Goal: Transaction & Acquisition: Purchase product/service

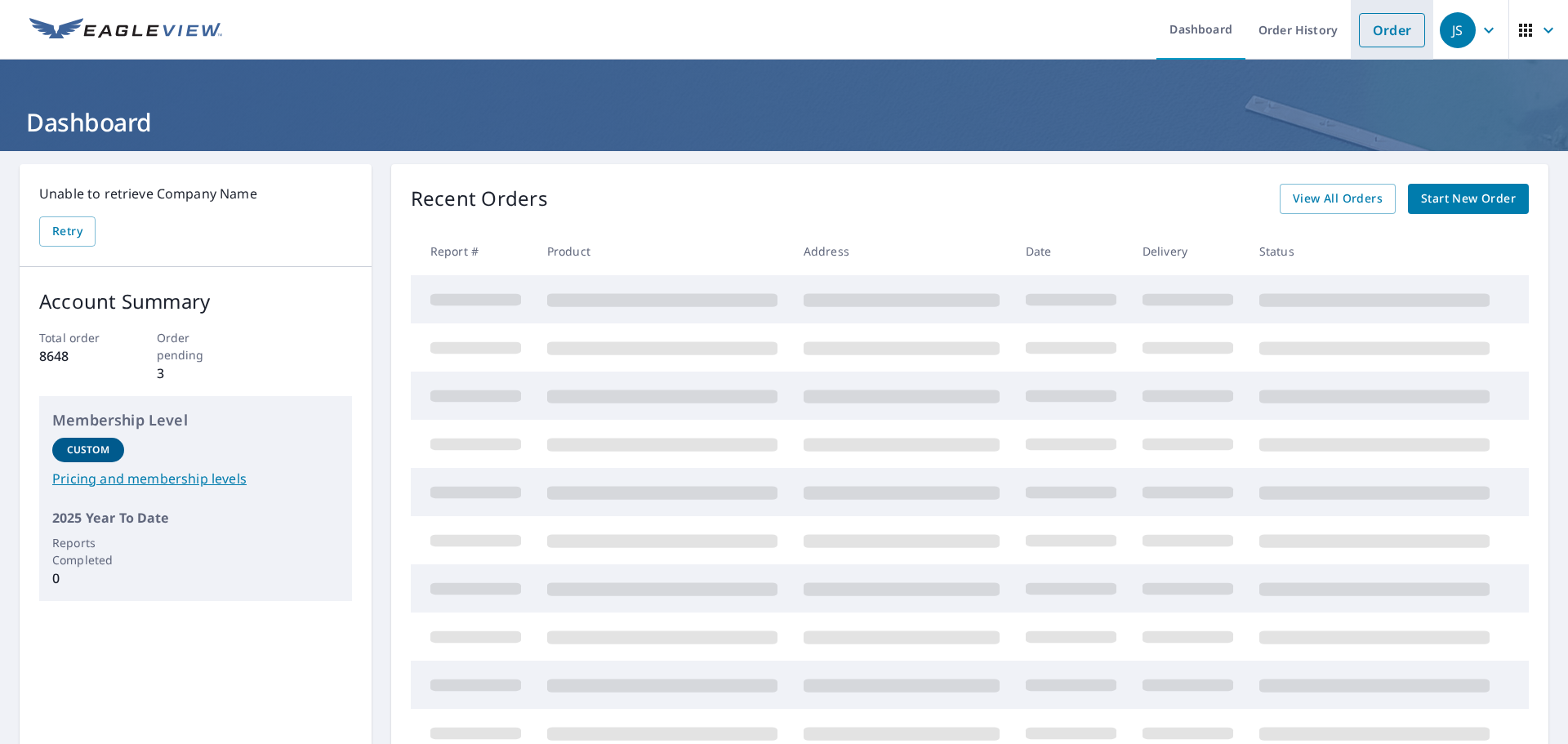
click at [1370, 39] on link "Order" at bounding box center [1392, 30] width 66 height 35
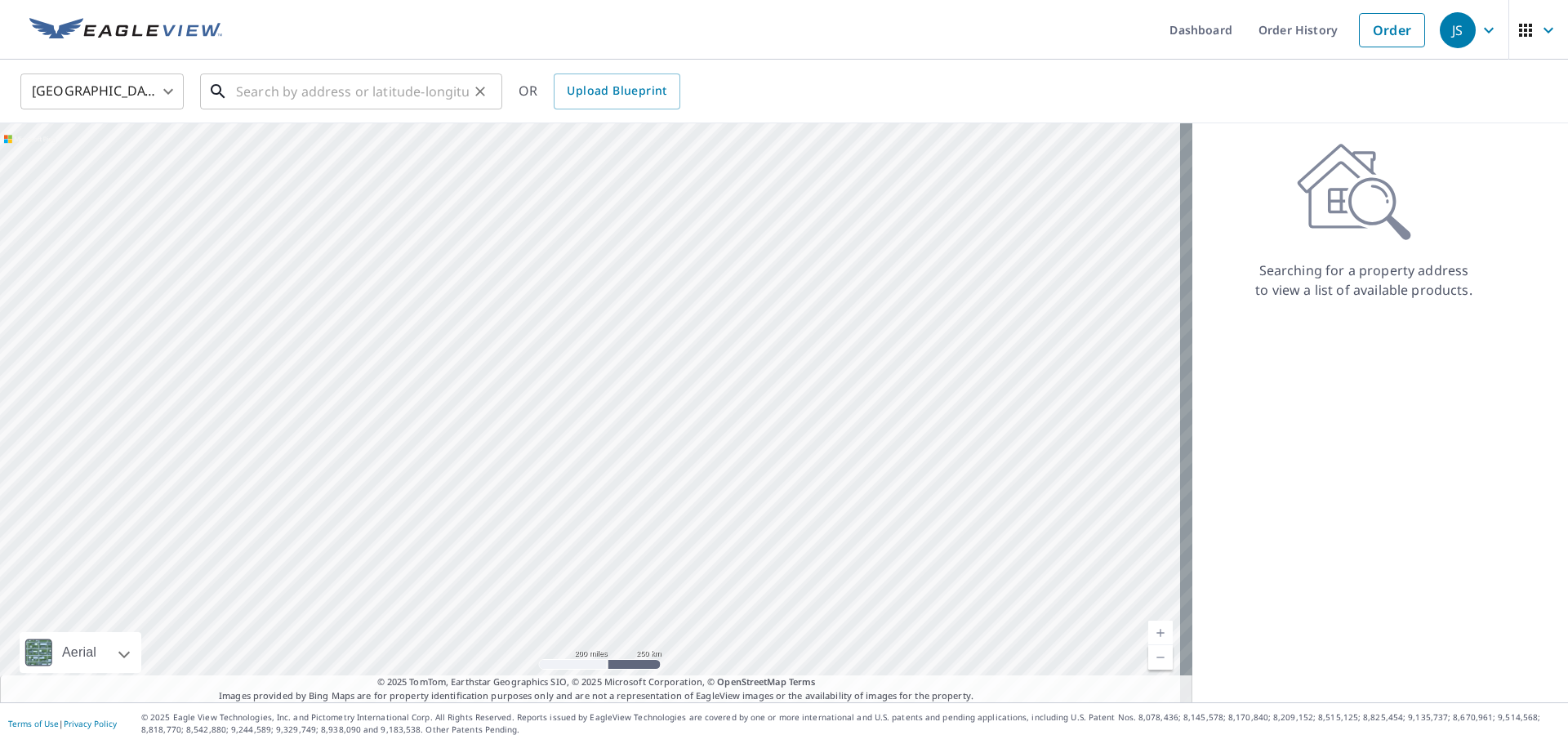
click at [300, 96] on input "text" at bounding box center [352, 91] width 233 height 46
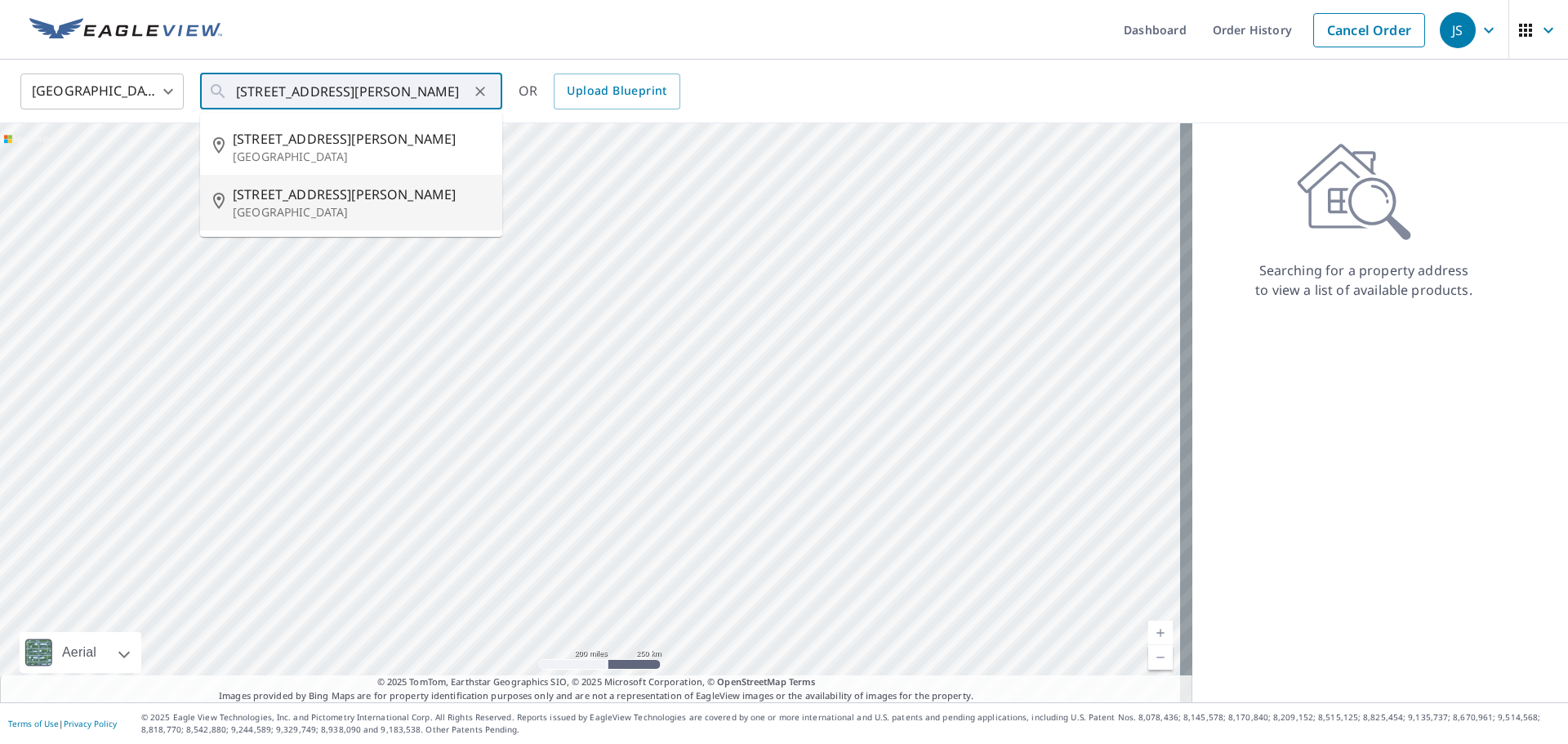
type input "6621 Waterman Ave Saint Louis, MO 63130"
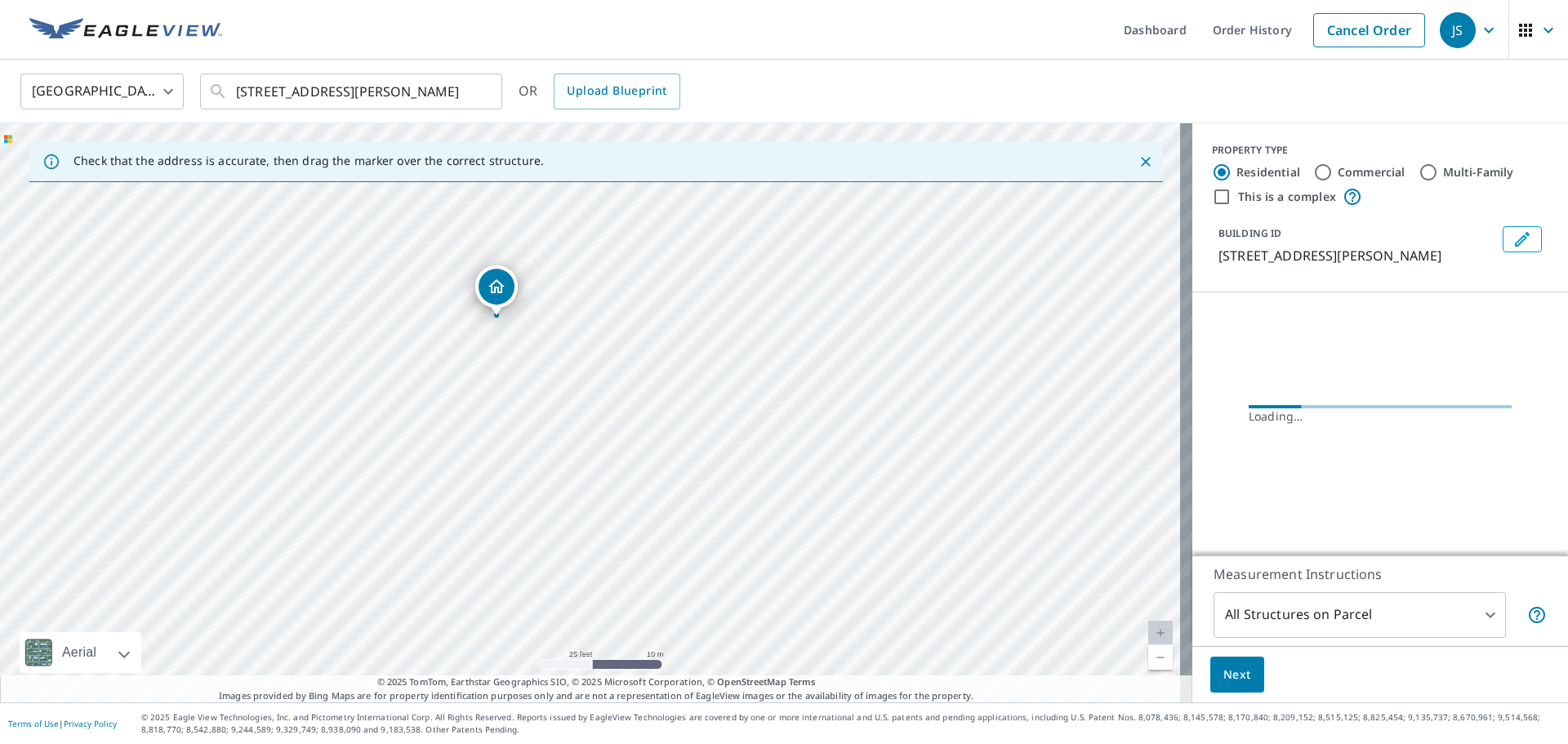
drag, startPoint x: 401, startPoint y: 330, endPoint x: 530, endPoint y: 376, distance: 137.0
click at [530, 376] on div "6621 Waterman Ave Saint Louis, MO 63130" at bounding box center [596, 412] width 1192 height 579
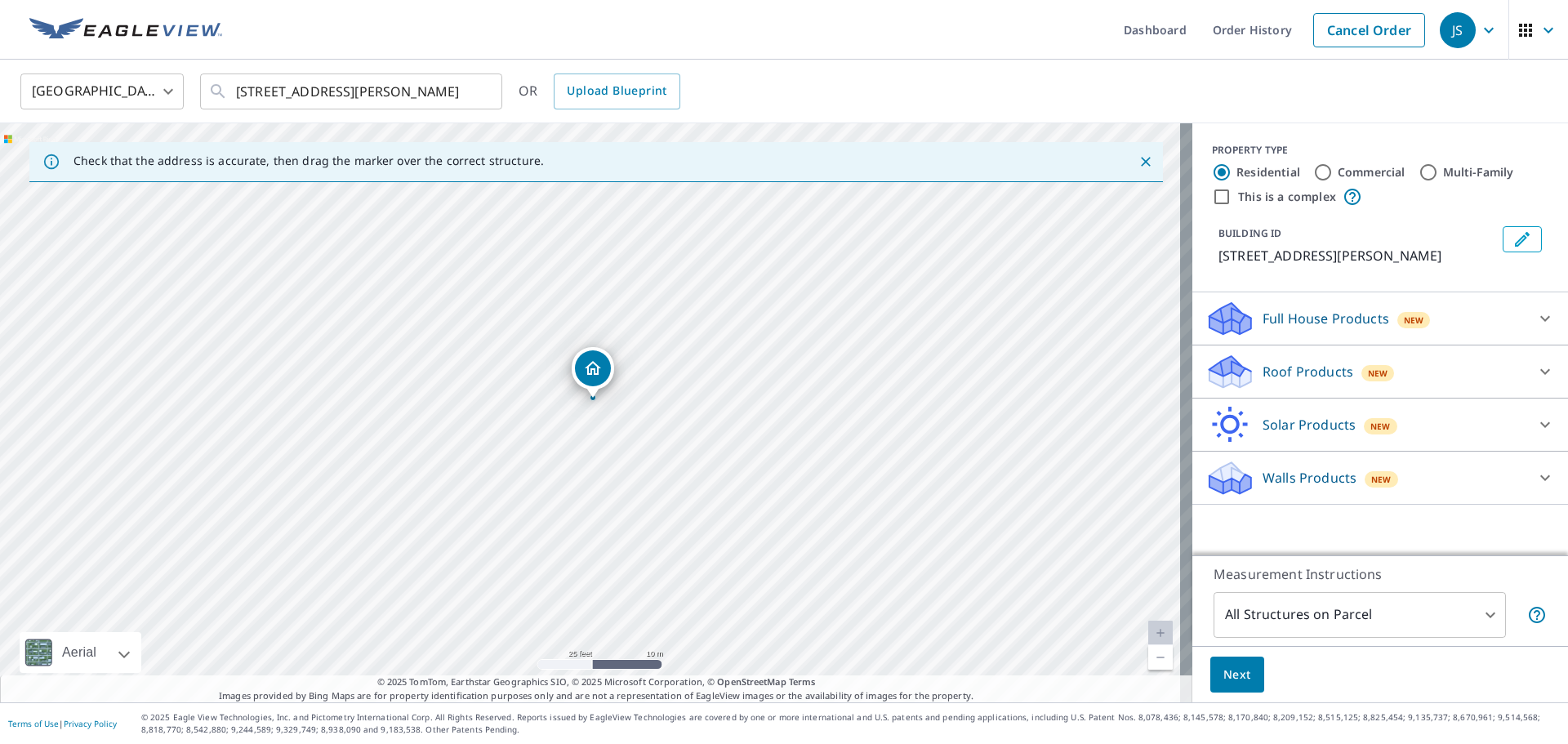
drag, startPoint x: 615, startPoint y: 410, endPoint x: 617, endPoint y: 398, distance: 12.2
click at [617, 398] on div "6621 Waterman Ave Saint Louis, MO 63130" at bounding box center [596, 412] width 1192 height 579
drag, startPoint x: 592, startPoint y: 378, endPoint x: 591, endPoint y: 389, distance: 11.0
click at [1526, 372] on div at bounding box center [1546, 371] width 39 height 39
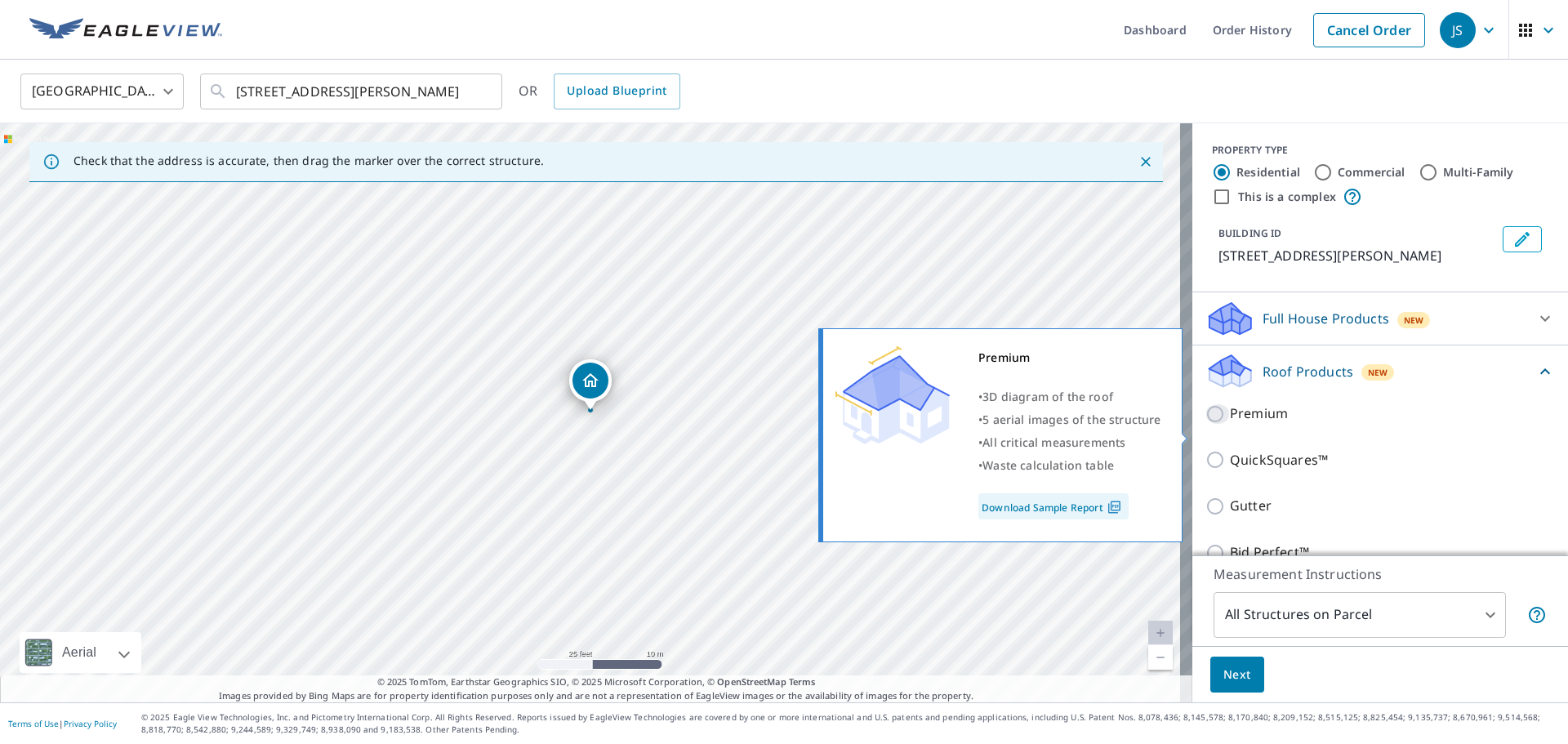
click at [1205, 423] on input "Premium" at bounding box center [1217, 413] width 24 height 20
checkbox input "true"
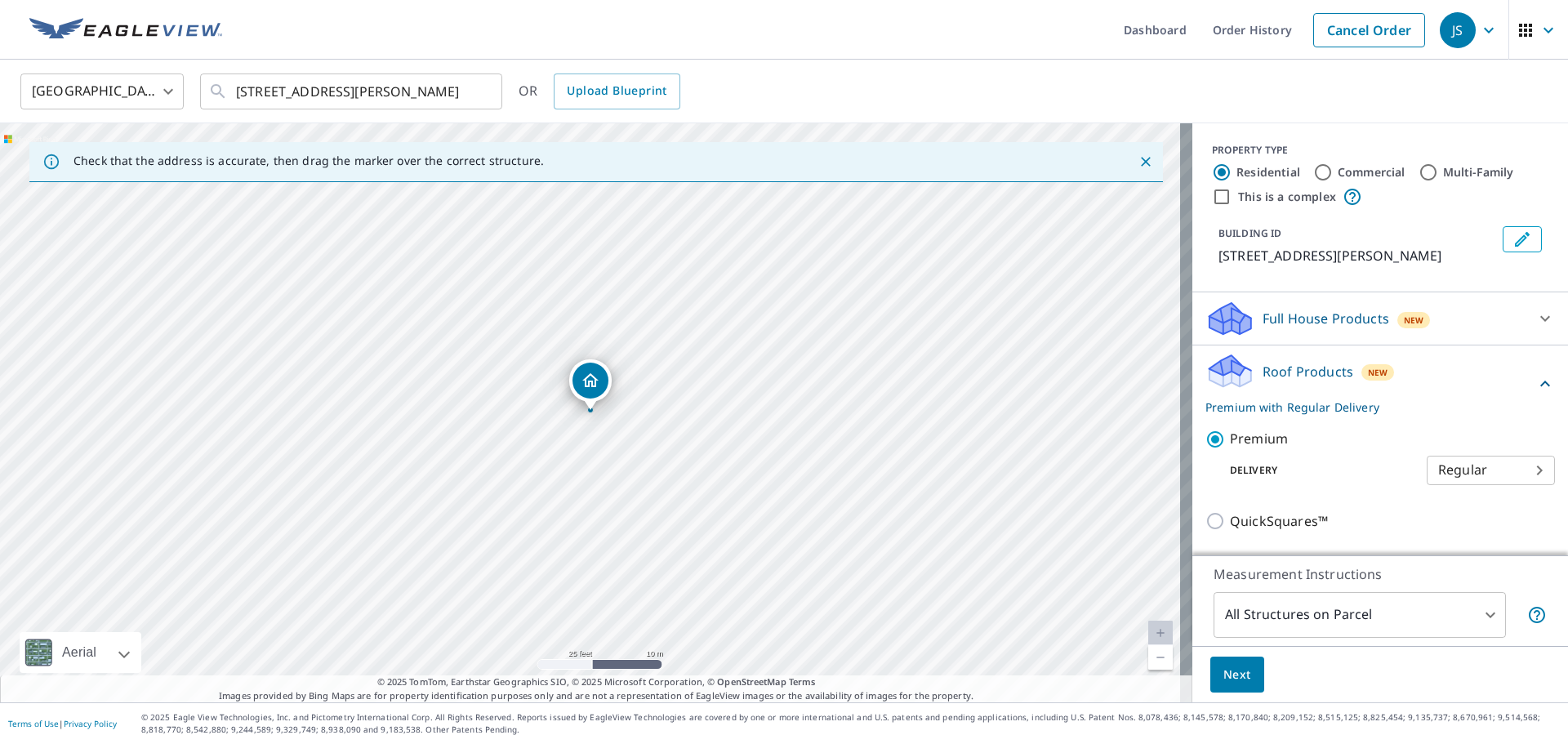
click at [1236, 679] on span "Next" at bounding box center [1238, 675] width 28 height 21
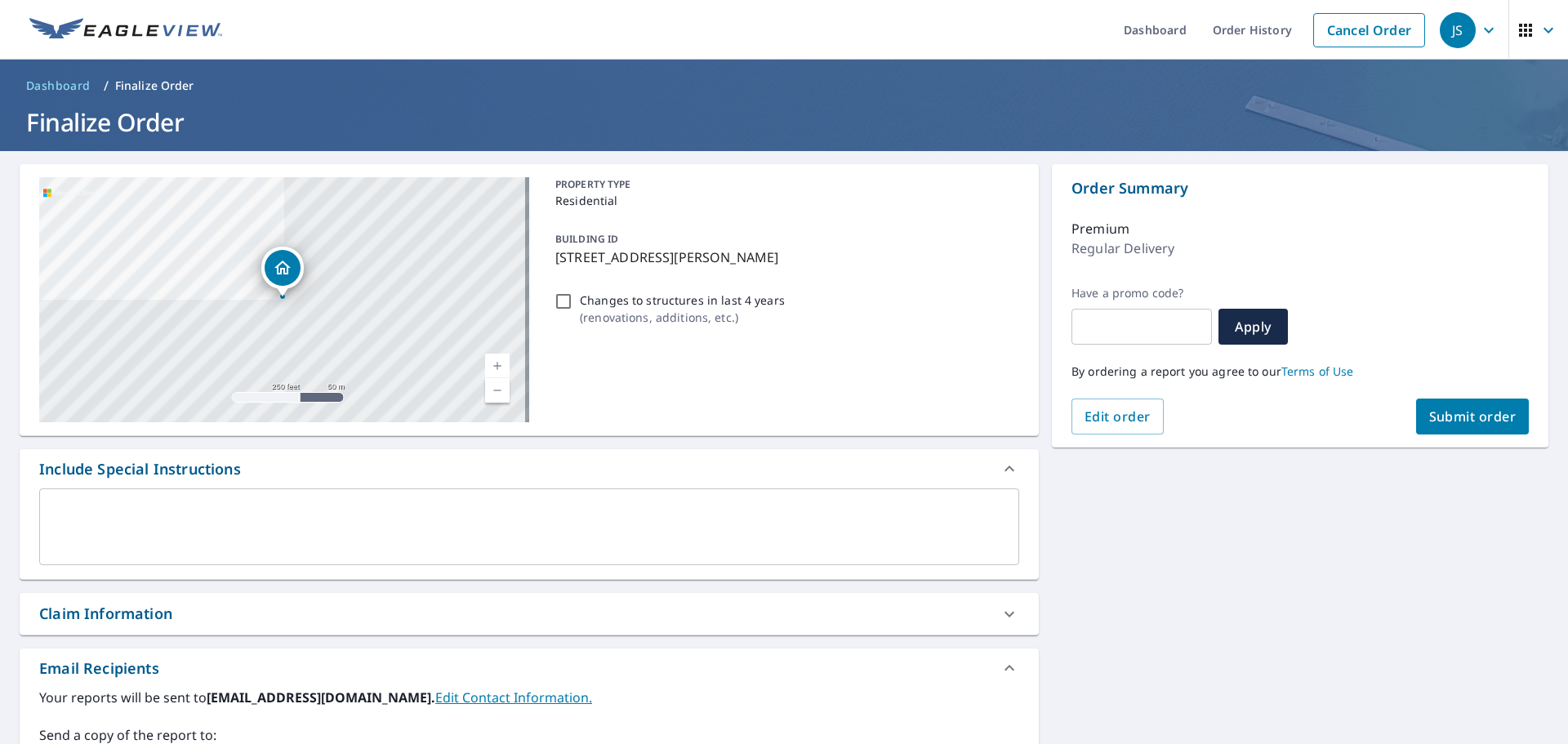
click at [1449, 424] on span "Submit order" at bounding box center [1473, 416] width 87 height 18
checkbox input "true"
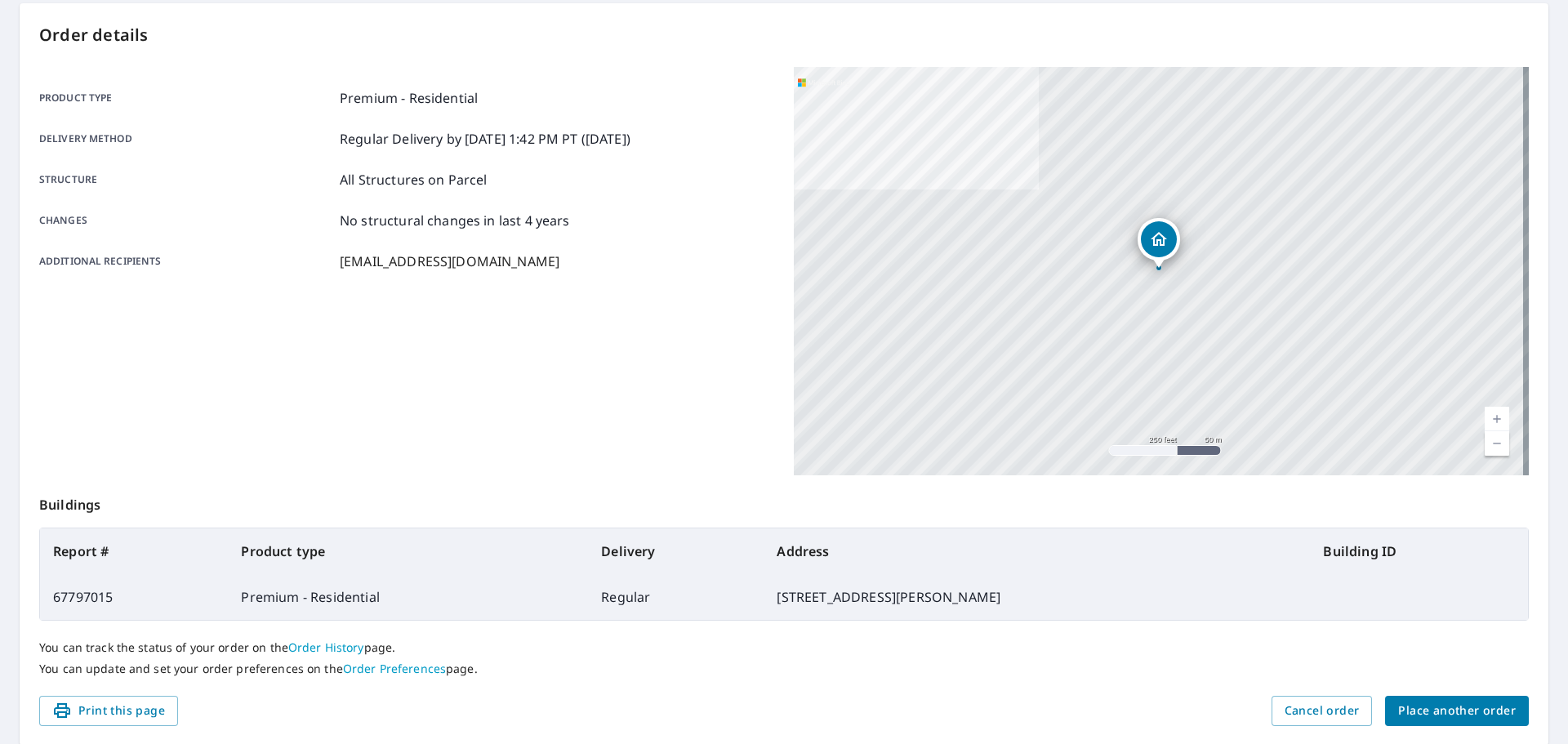
scroll to position [217, 0]
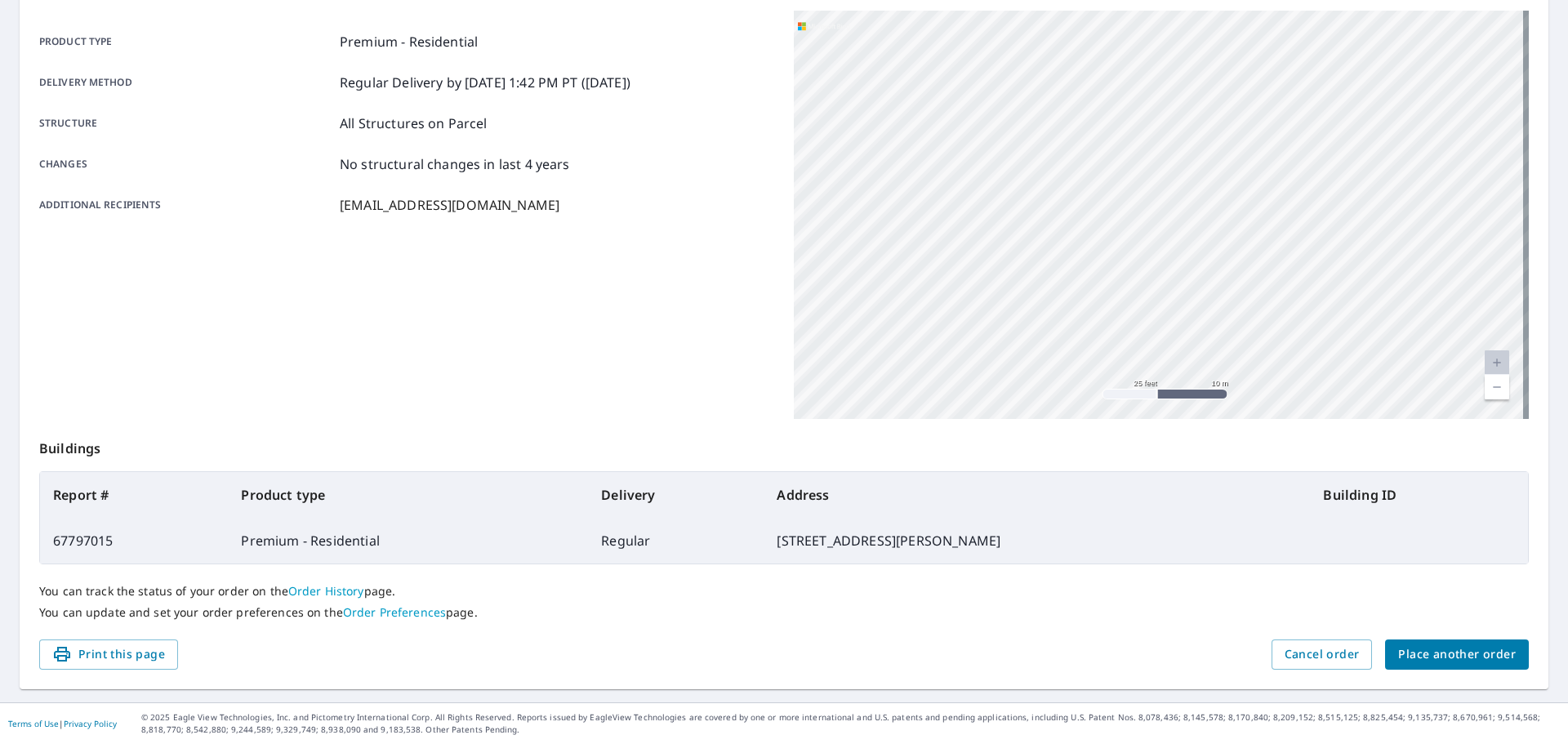
click at [635, 202] on div "Additional recipients salessupport@fergusonroofing.com" at bounding box center [407, 205] width 735 height 20
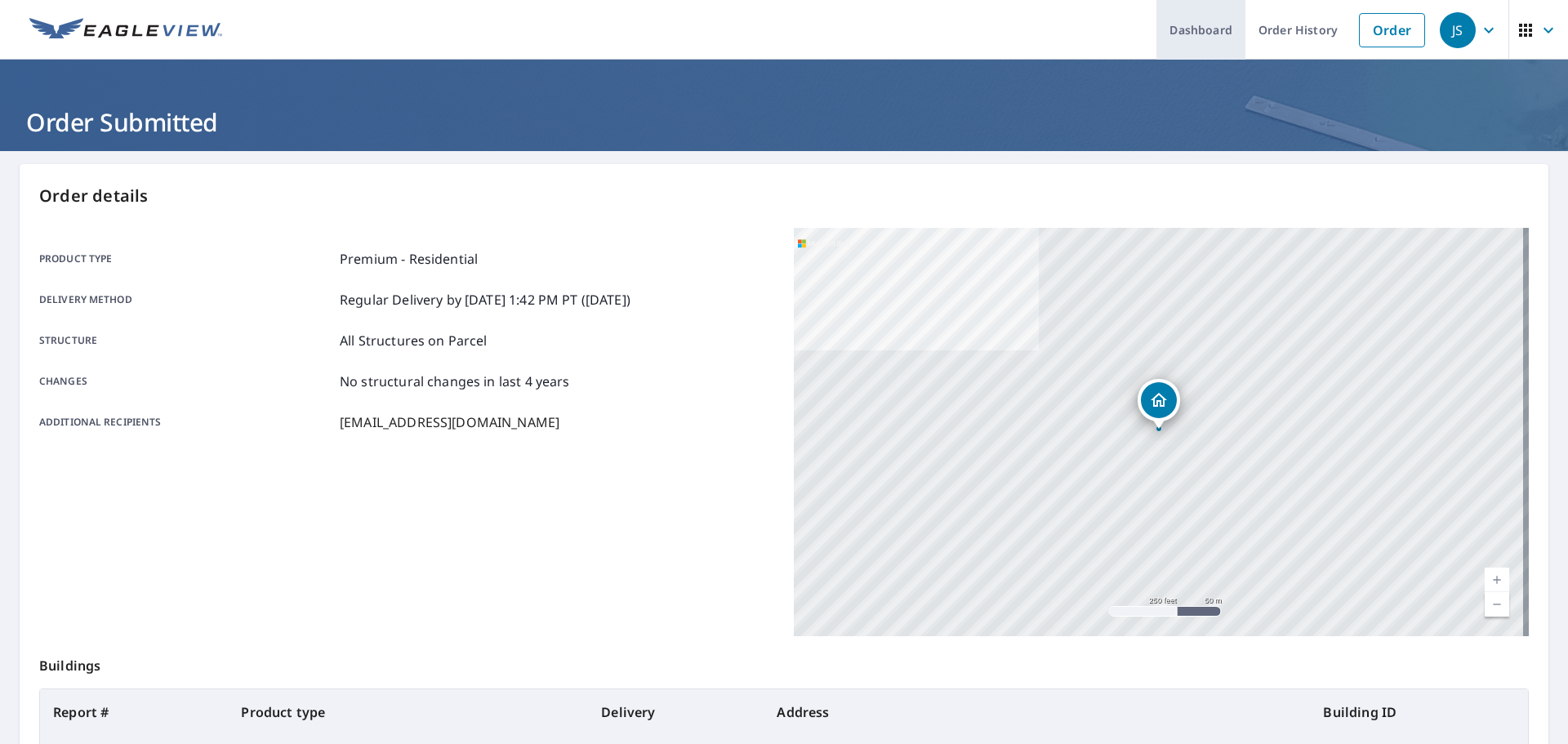
click at [1211, 30] on link "Dashboard" at bounding box center [1201, 30] width 89 height 60
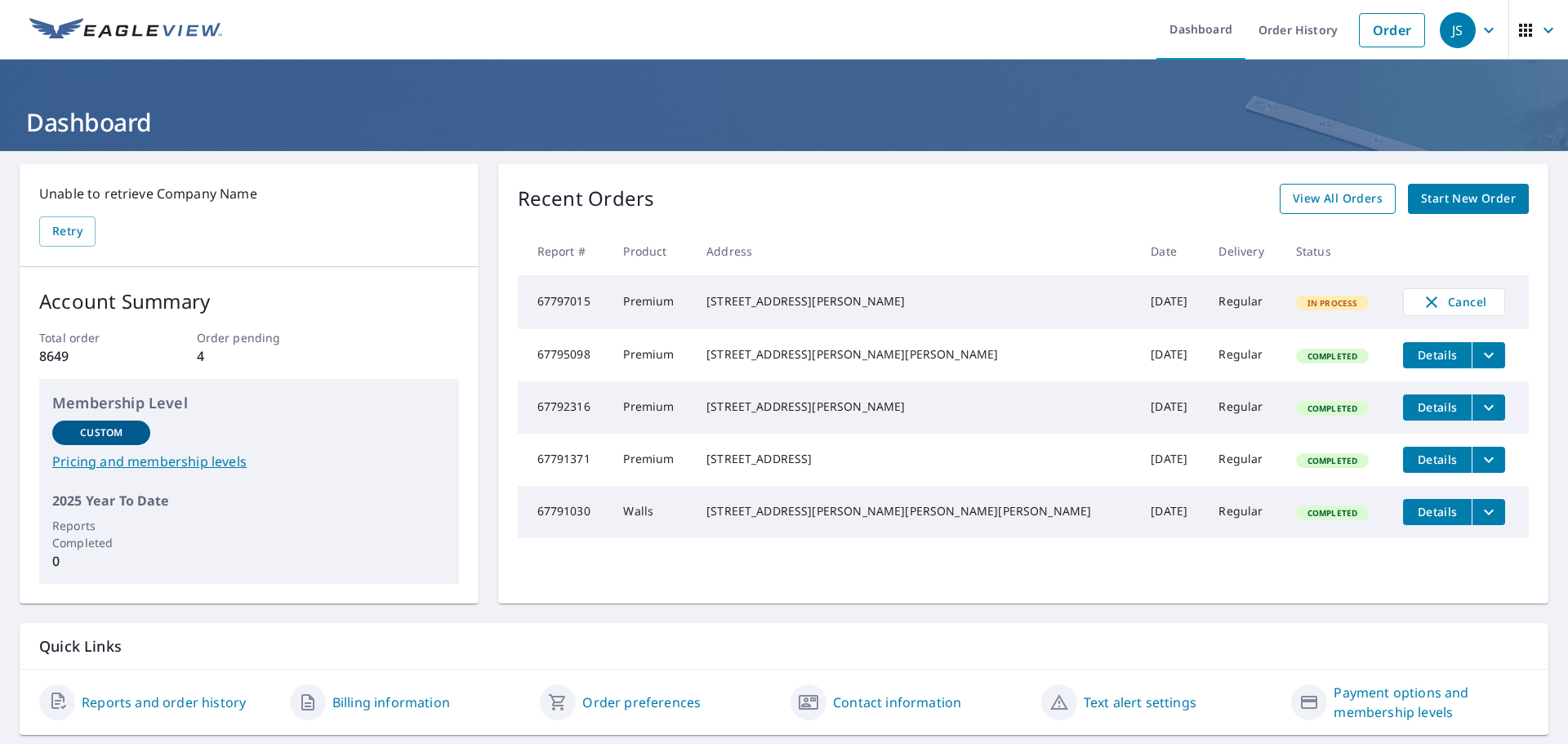
click at [1307, 207] on span "View All Orders" at bounding box center [1338, 199] width 90 height 21
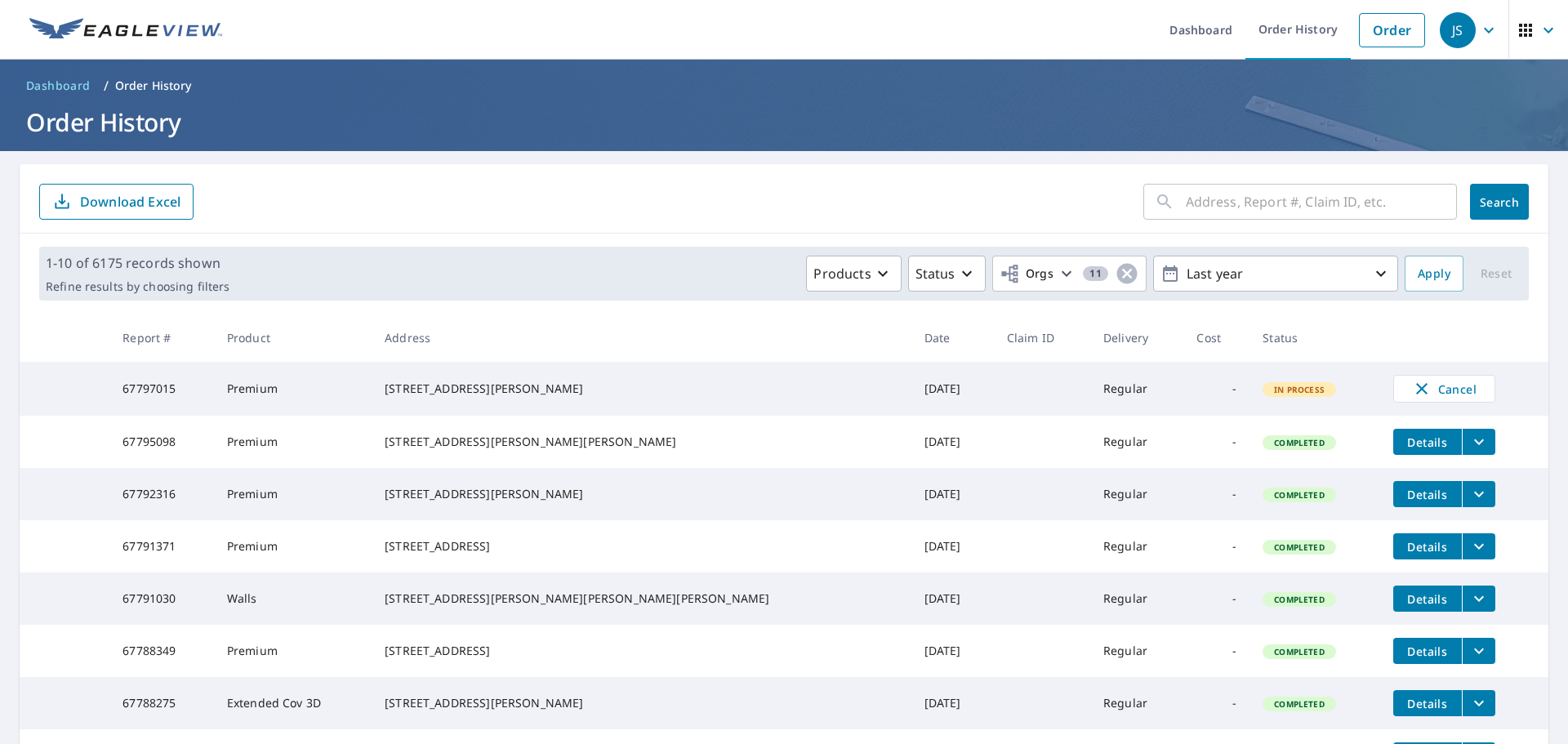
click at [1164, 214] on div "​" at bounding box center [1300, 202] width 313 height 36
type input "2817 abnet"
click button "Search" at bounding box center [1499, 202] width 59 height 36
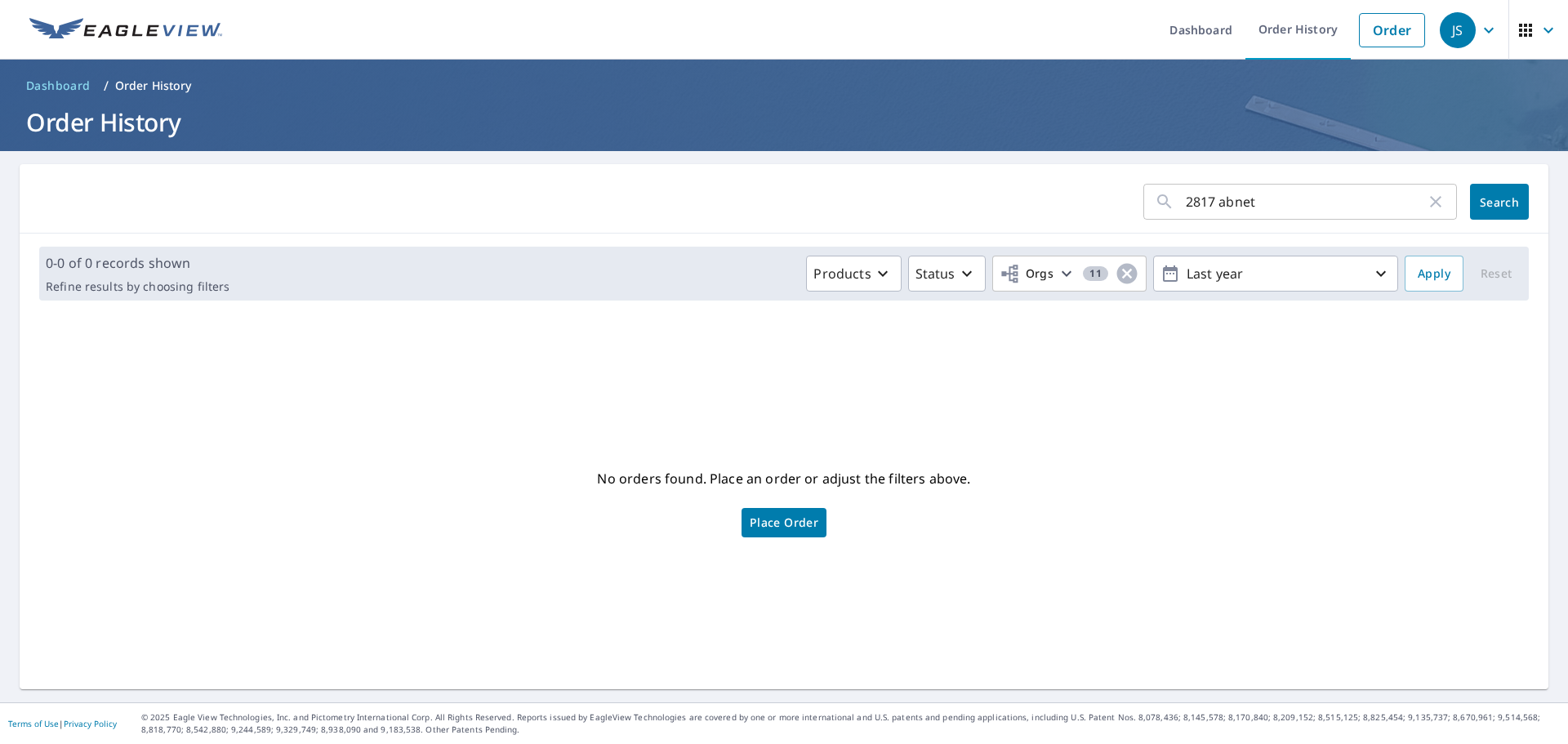
click at [1255, 199] on input "2817 abnet" at bounding box center [1305, 201] width 240 height 46
type input "2817 [PERSON_NAME]"
click button "Search" at bounding box center [1499, 202] width 59 height 36
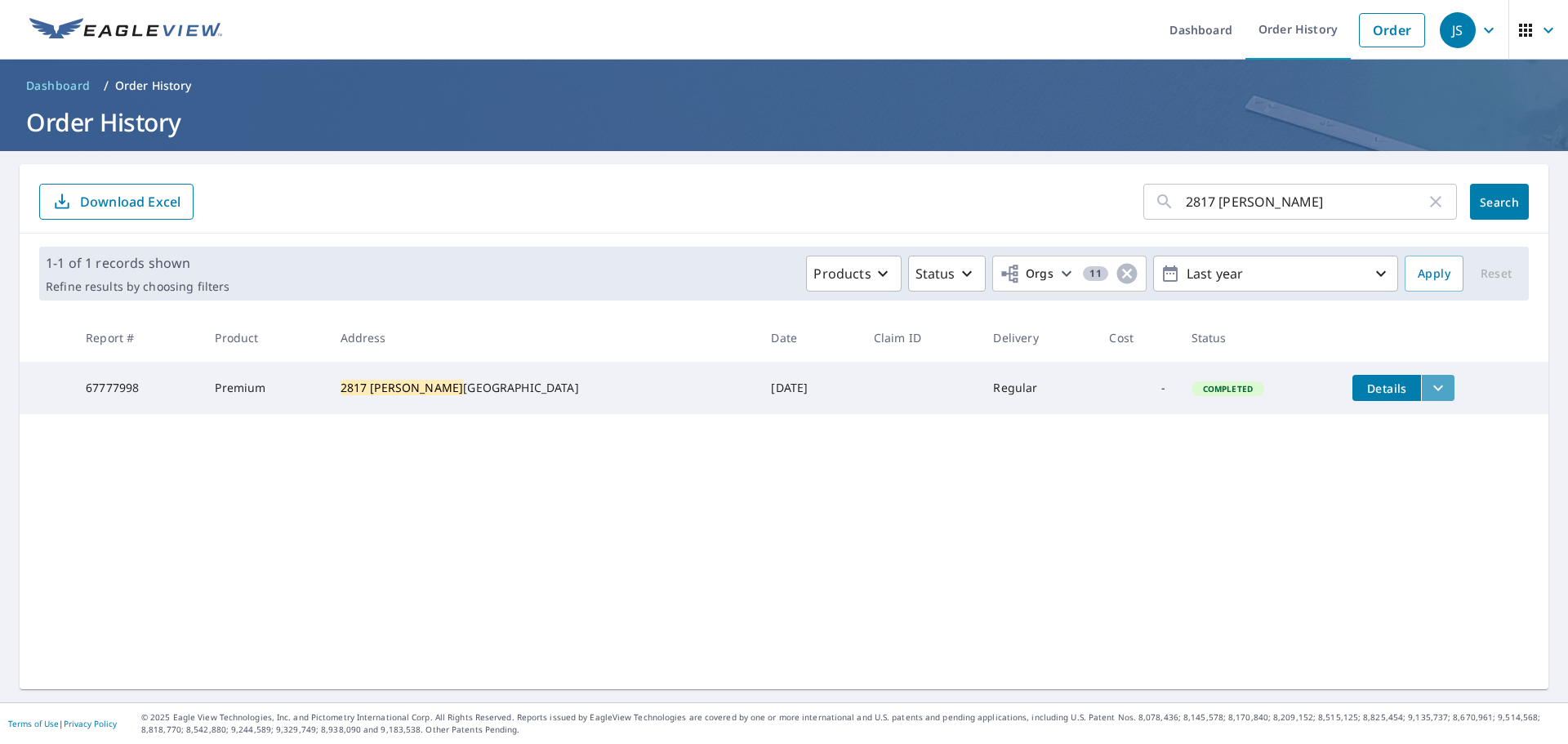
click at [1429, 391] on icon "filesDropdownBtn-67777998" at bounding box center [1438, 387] width 20 height 20
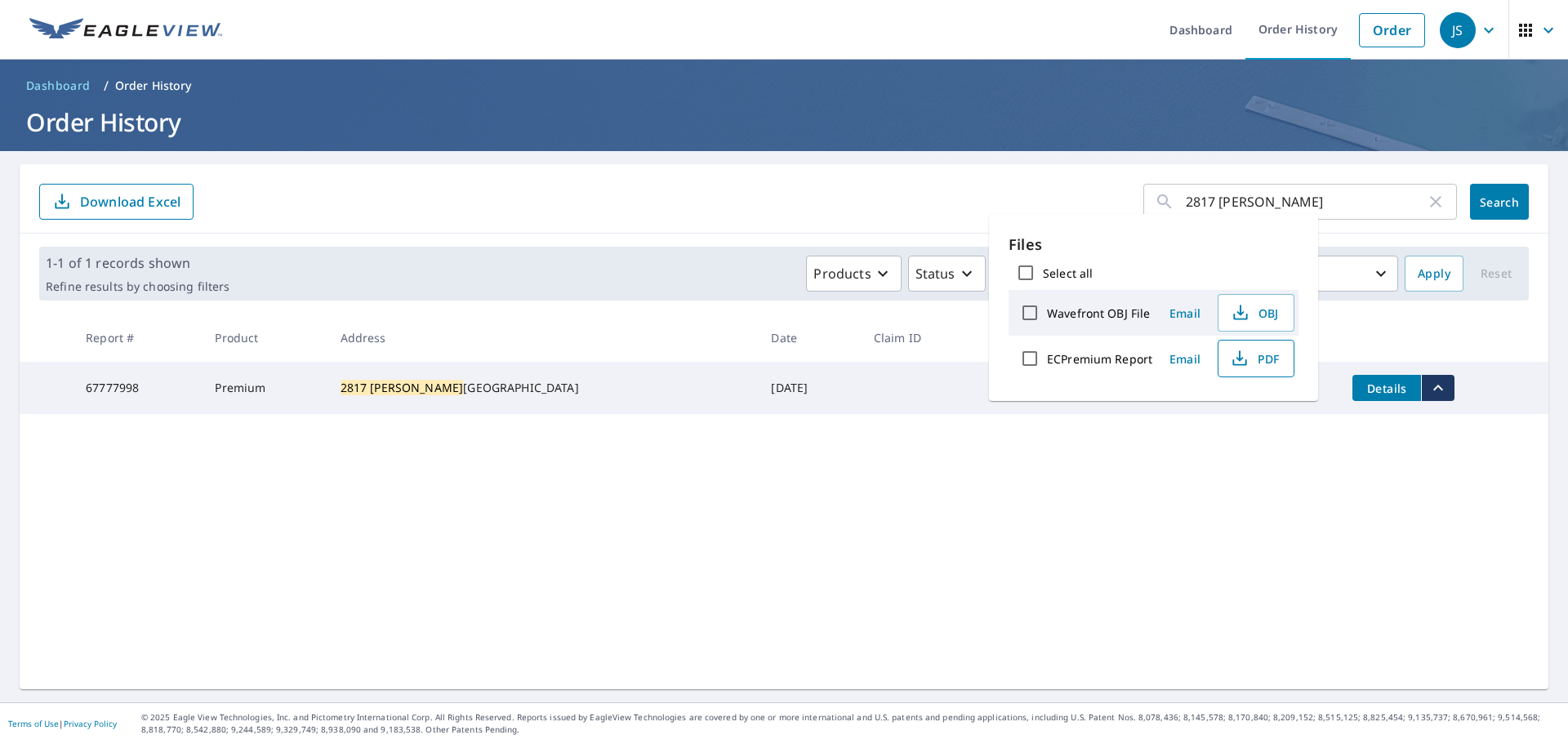
click at [1260, 358] on span "PDF" at bounding box center [1255, 358] width 52 height 20
click at [1431, 204] on icon "button" at bounding box center [1436, 202] width 11 height 11
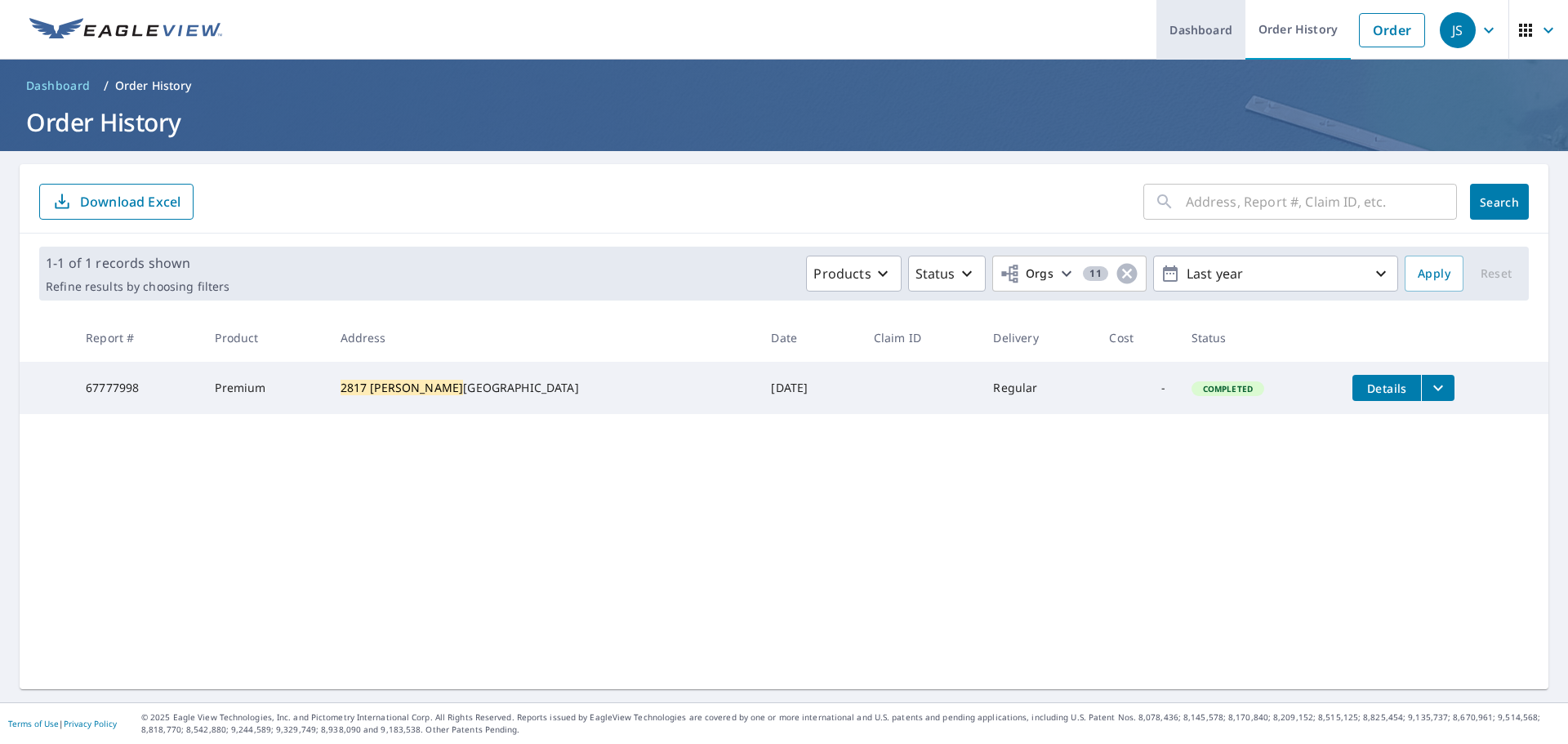
click at [1191, 36] on link "Dashboard" at bounding box center [1201, 30] width 89 height 60
